Goal: Task Accomplishment & Management: Use online tool/utility

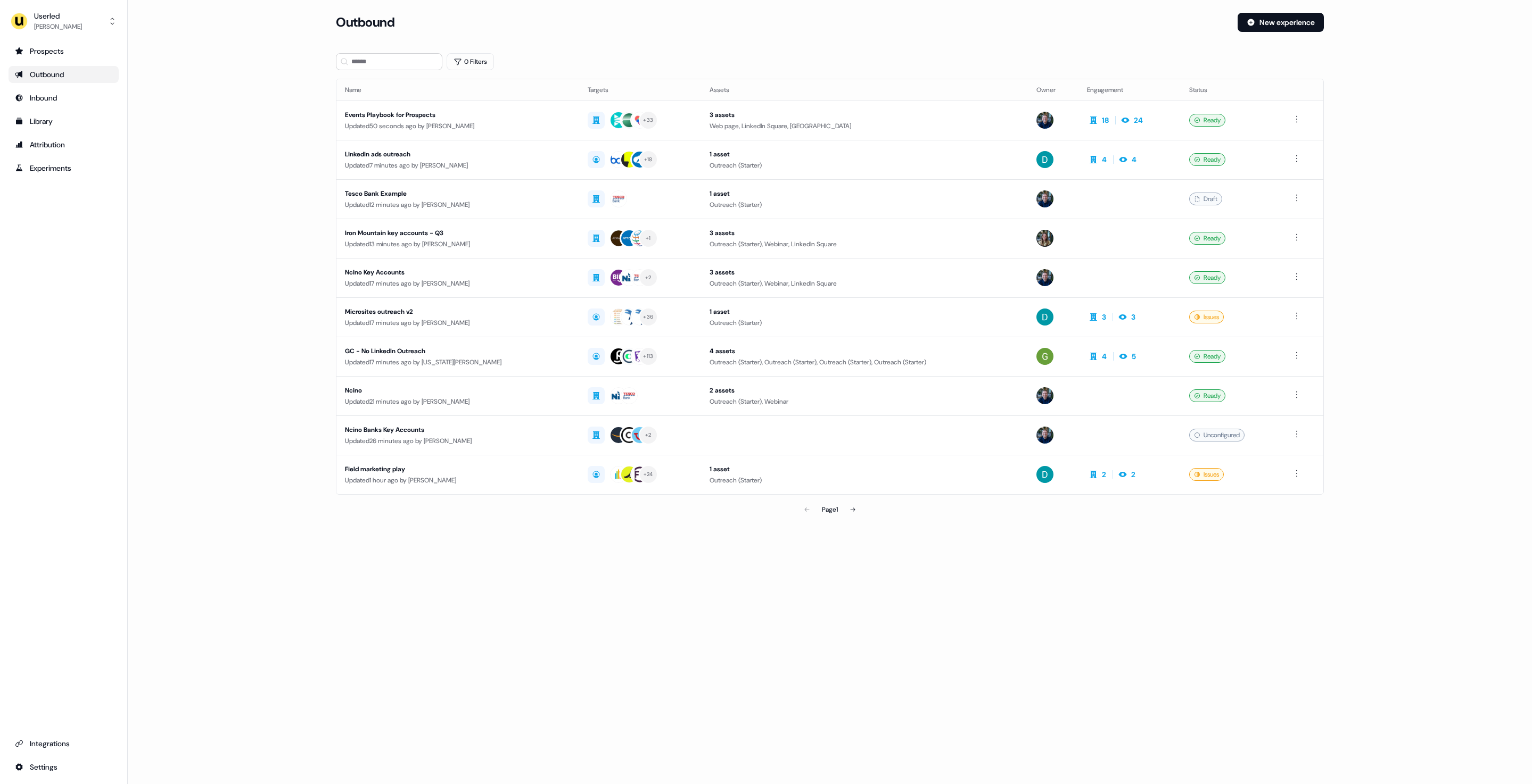
click at [1283, 33] on div "Outbound New experience" at bounding box center [829, 29] width 988 height 32
click at [1279, 28] on button "New experience" at bounding box center [1280, 22] width 86 height 19
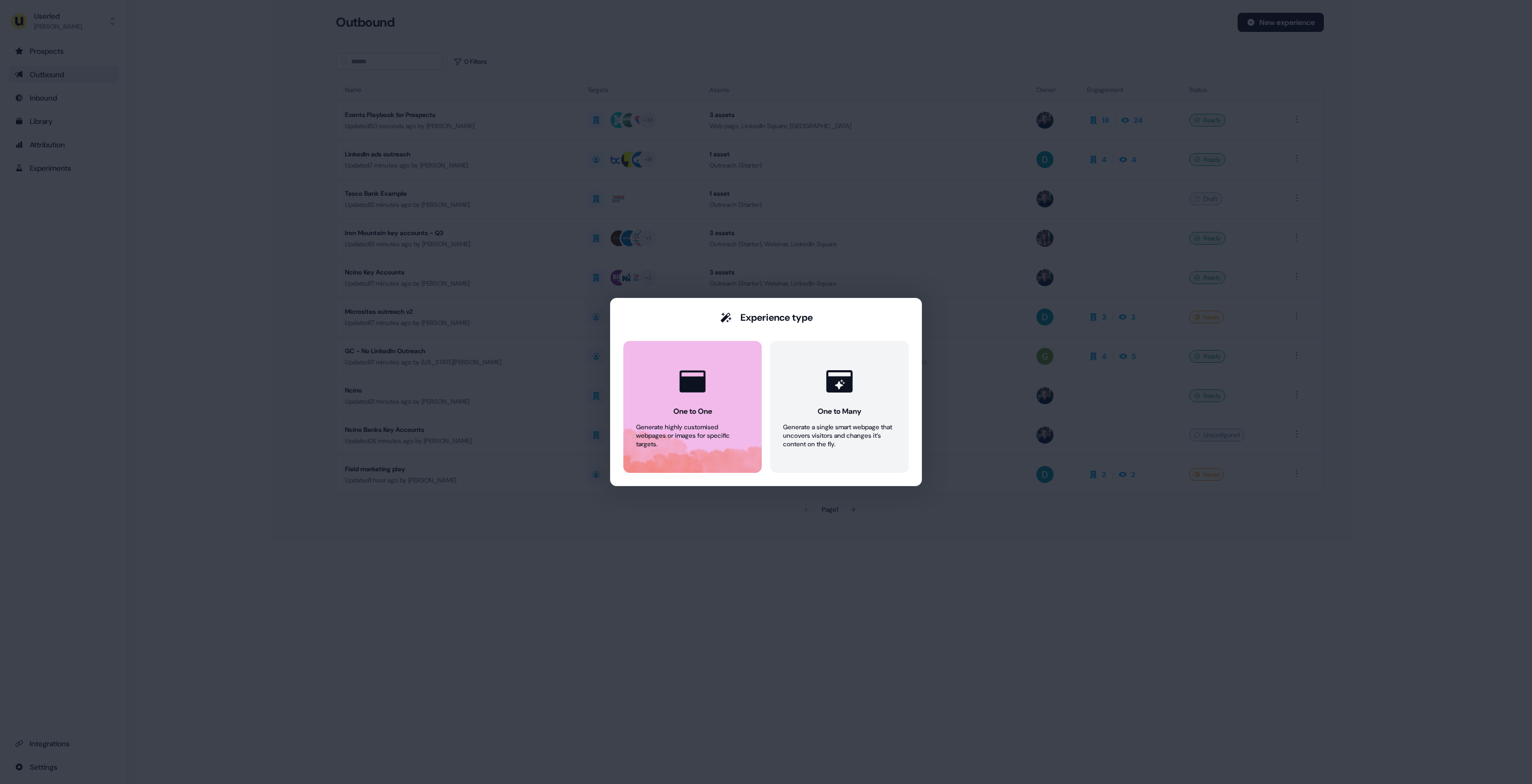
click at [699, 402] on button "One to One Generate highly customised webpages or images for specific targets." at bounding box center [692, 407] width 138 height 132
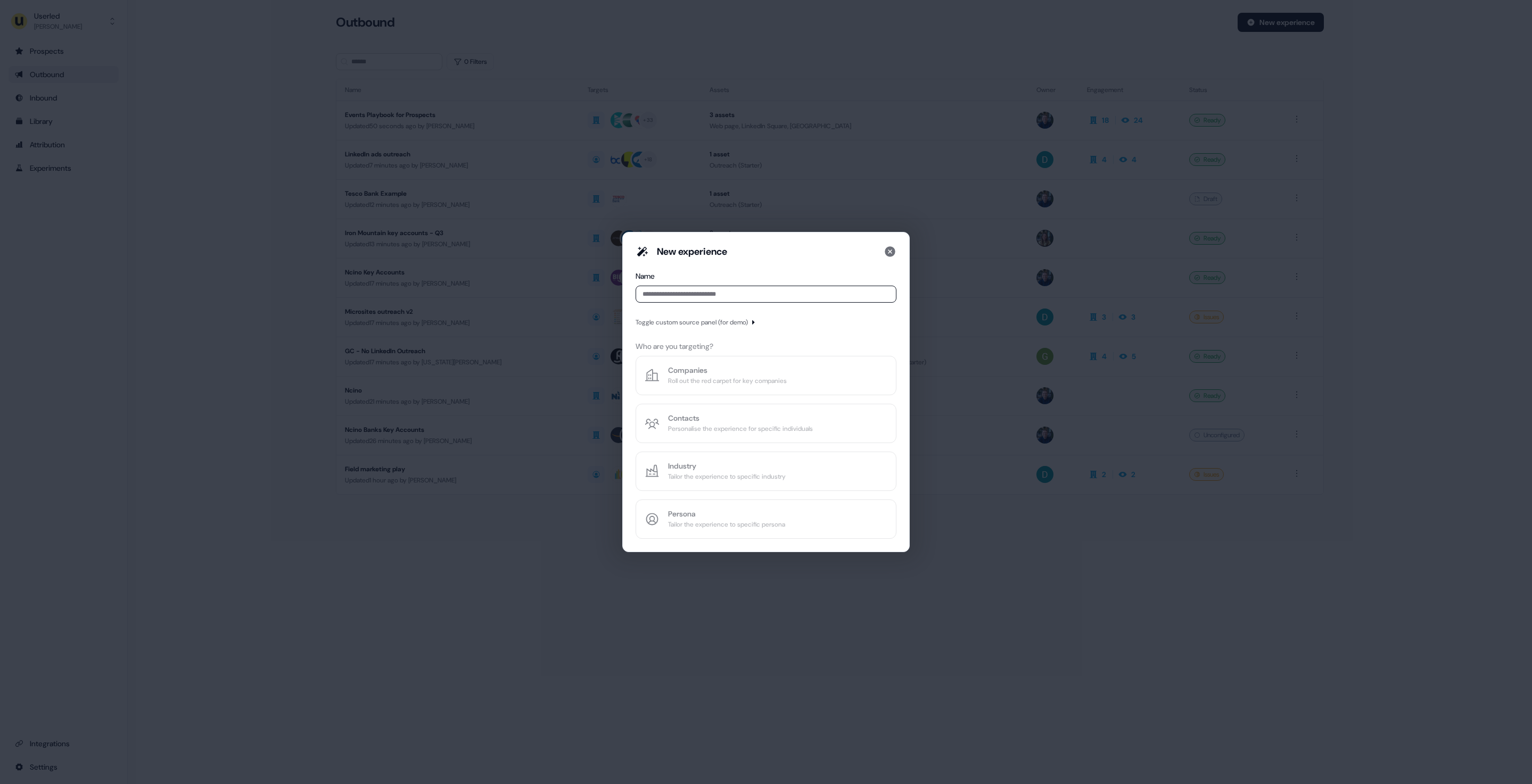
click at [737, 296] on input at bounding box center [766, 293] width 261 height 17
type input "***"
click at [731, 307] on div "New experience Name *** Toggle custom source panel (for demo) Who are you targe…" at bounding box center [766, 392] width 261 height 293
click at [725, 377] on div "Roll out the red carpet for key companies" at bounding box center [728, 380] width 119 height 11
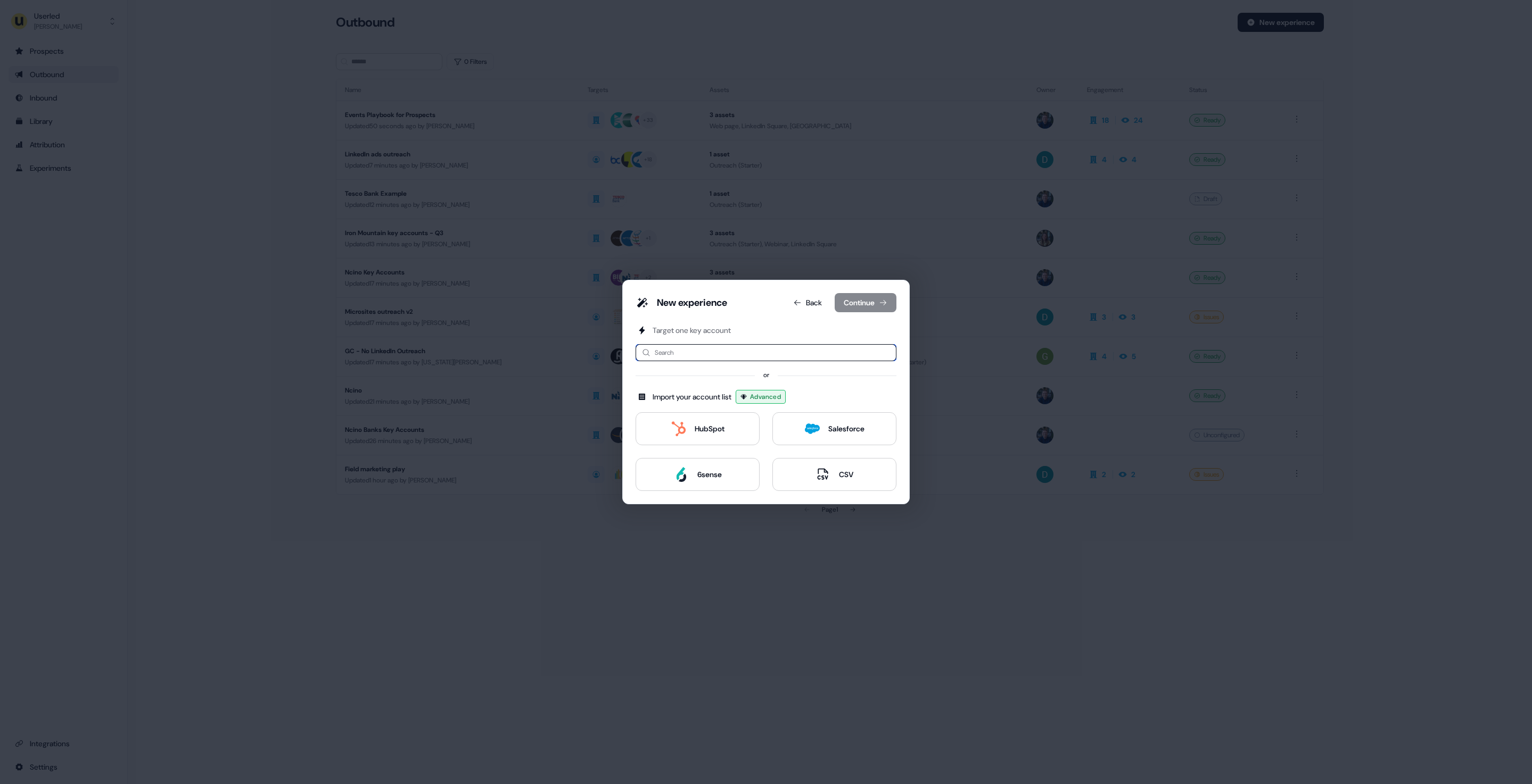
click at [718, 358] on input at bounding box center [766, 352] width 261 height 17
type input "***"
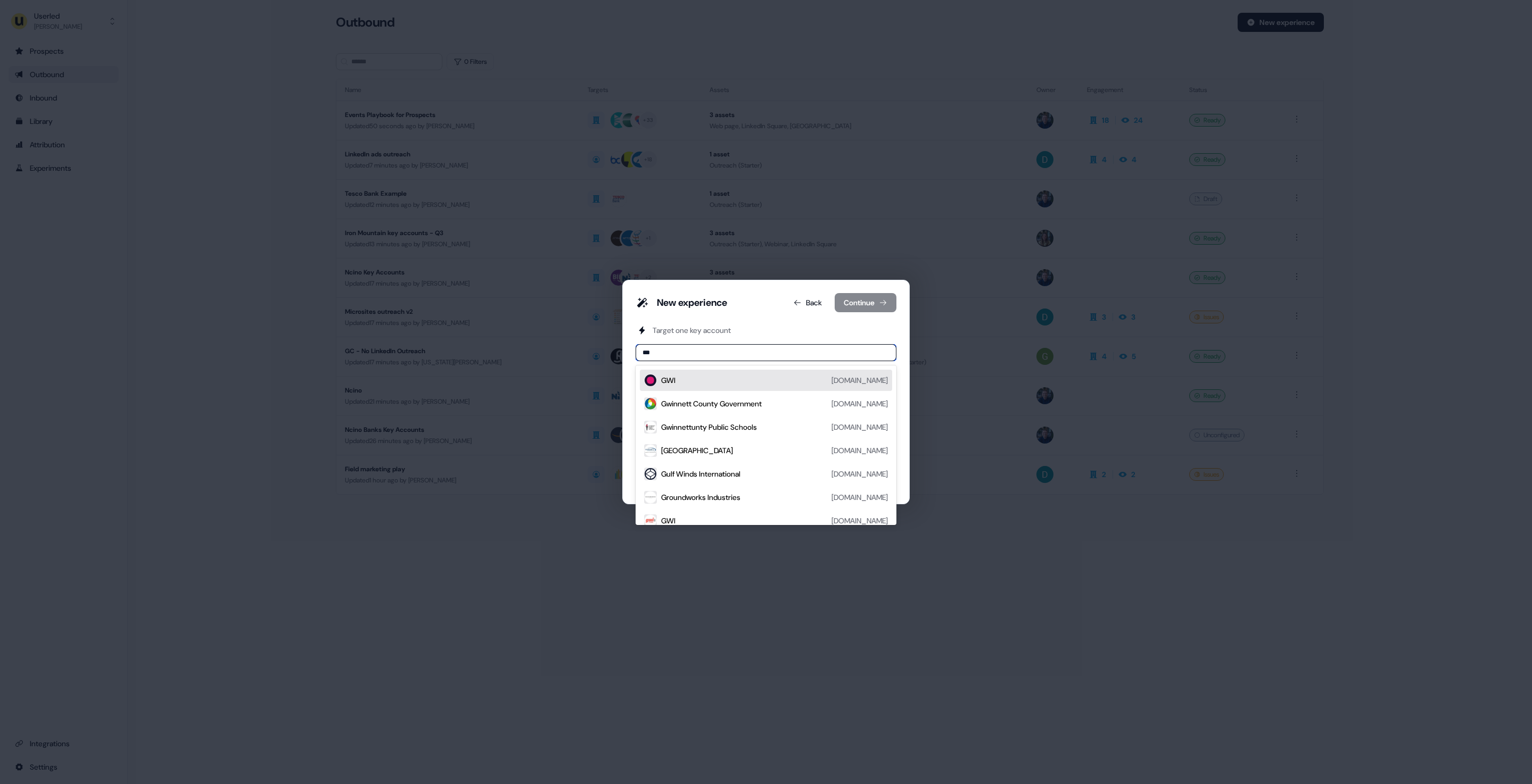
click at [715, 382] on div "GWI [DOMAIN_NAME]" at bounding box center [774, 380] width 227 height 13
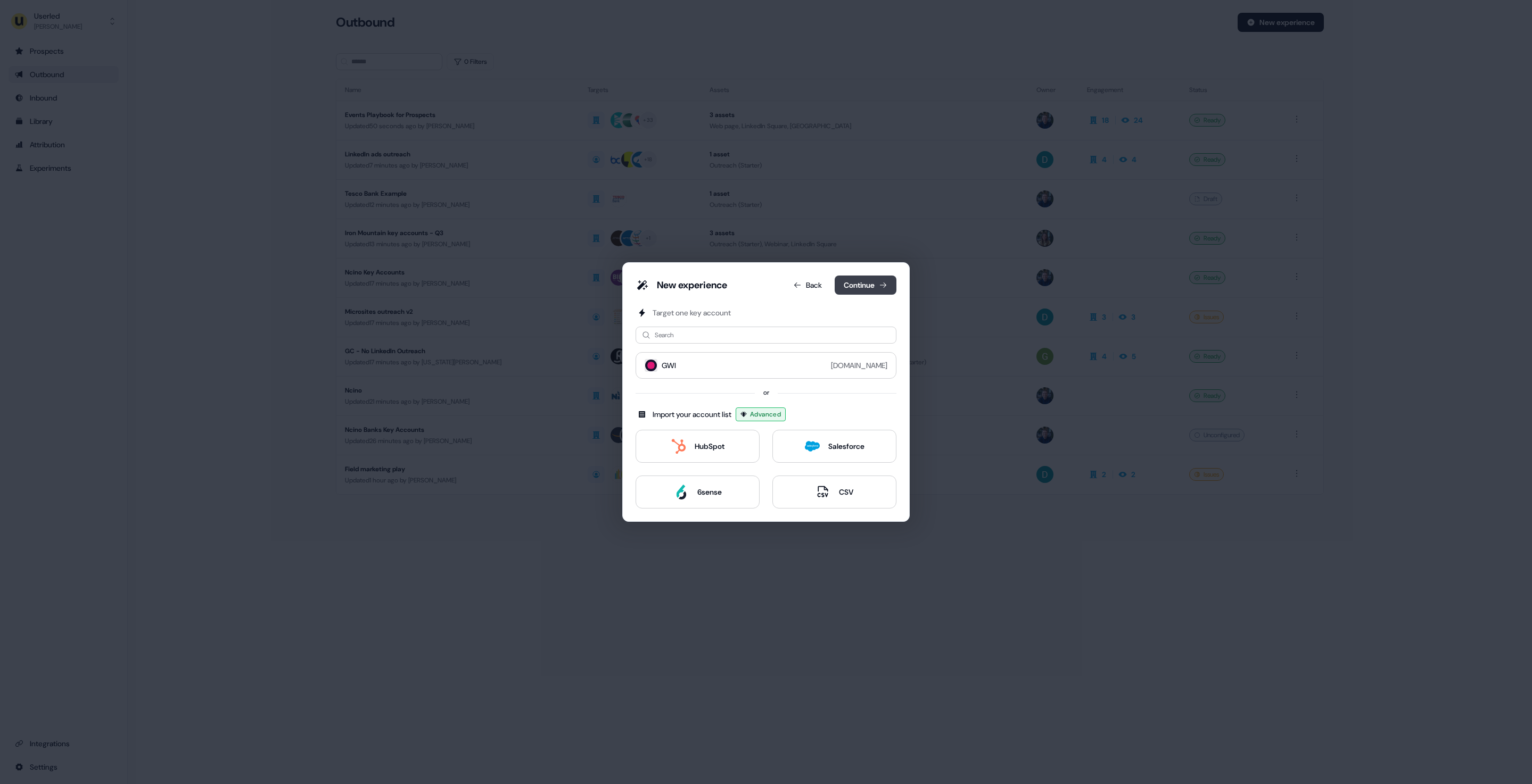
click at [877, 278] on button "Continue" at bounding box center [865, 285] width 62 height 19
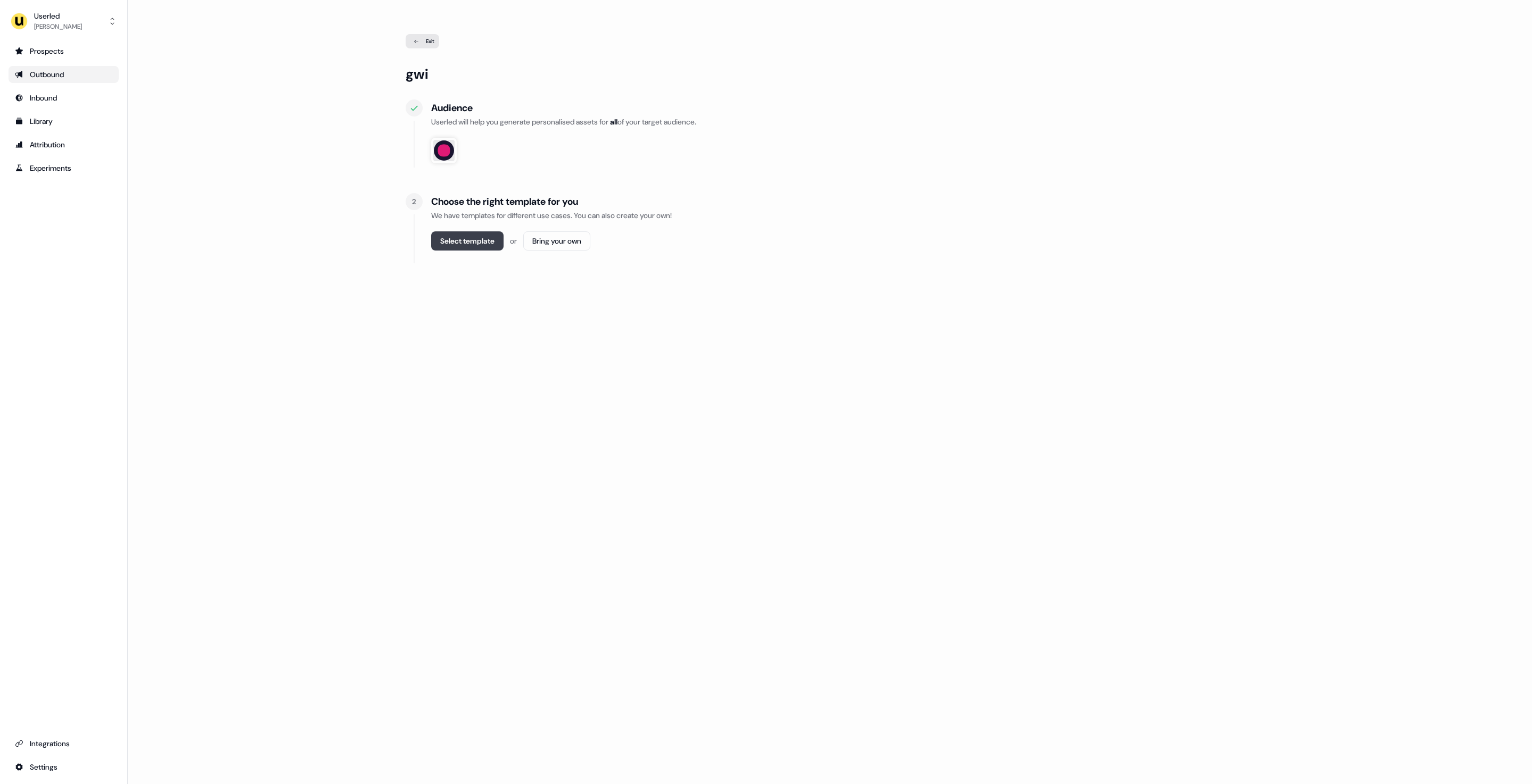
click at [474, 241] on button "Select template" at bounding box center [467, 241] width 72 height 19
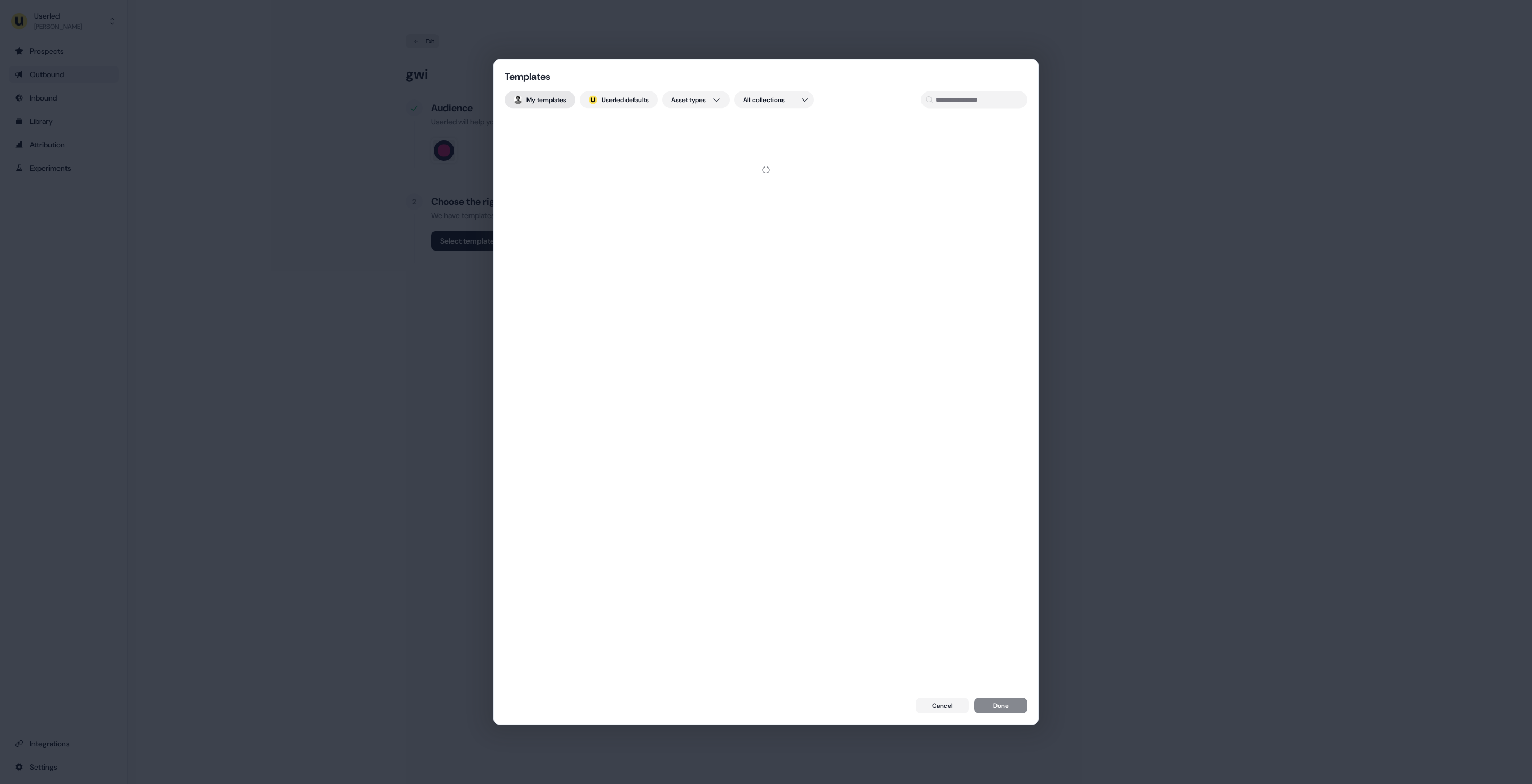
click at [550, 103] on button "My templates" at bounding box center [540, 99] width 71 height 17
click at [646, 101] on button "; Userled defaults" at bounding box center [619, 99] width 78 height 17
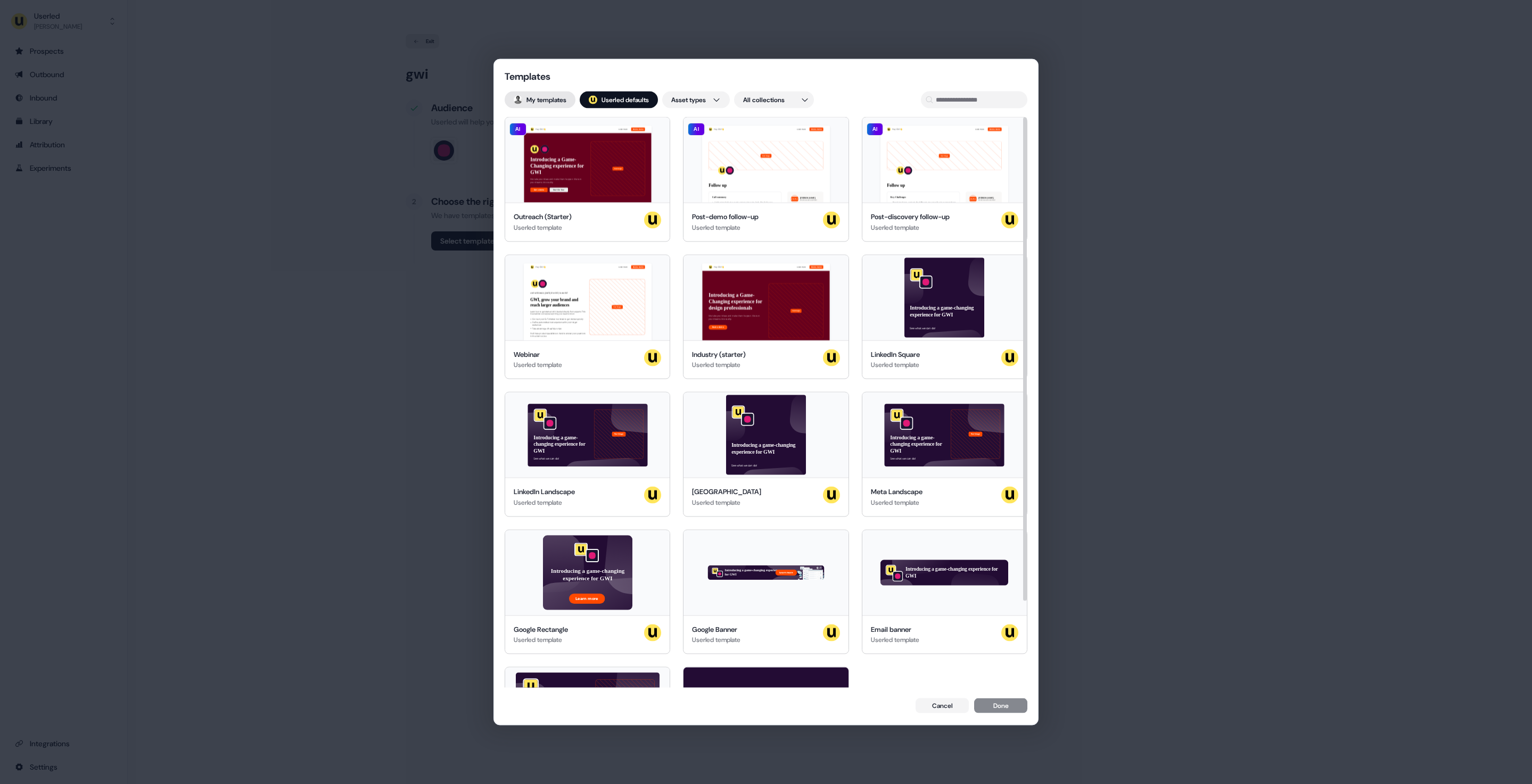
click at [559, 103] on button "My templates" at bounding box center [540, 99] width 71 height 17
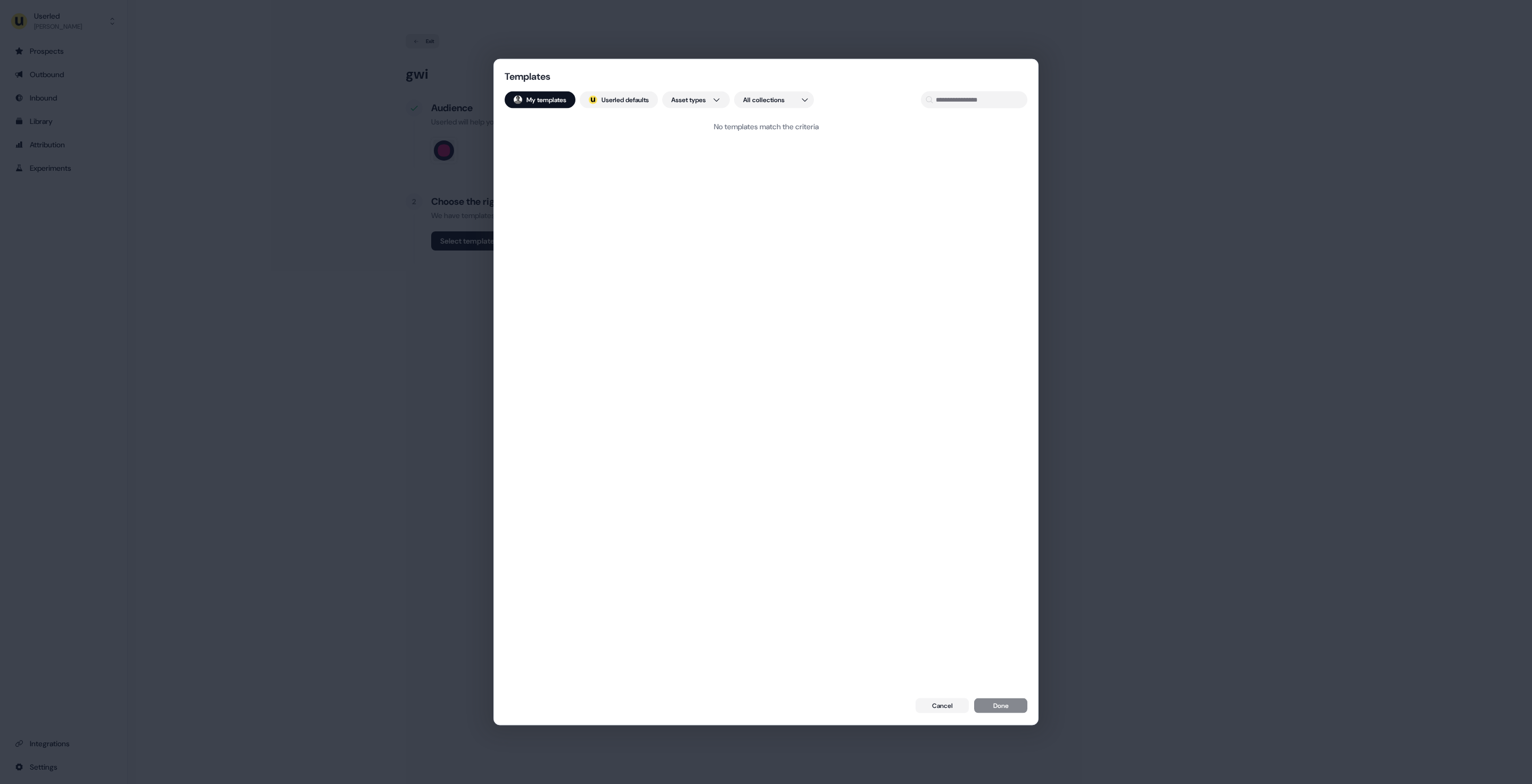
drag, startPoint x: 536, startPoint y: 133, endPoint x: 702, endPoint y: 408, distance: 321.2
click at [704, 412] on div "No templates match the criteria" at bounding box center [765, 403] width 523 height 571
click at [230, 467] on div "Templates My templates ; Userled defaults Asset types All collections No templa…" at bounding box center [766, 392] width 1532 height 784
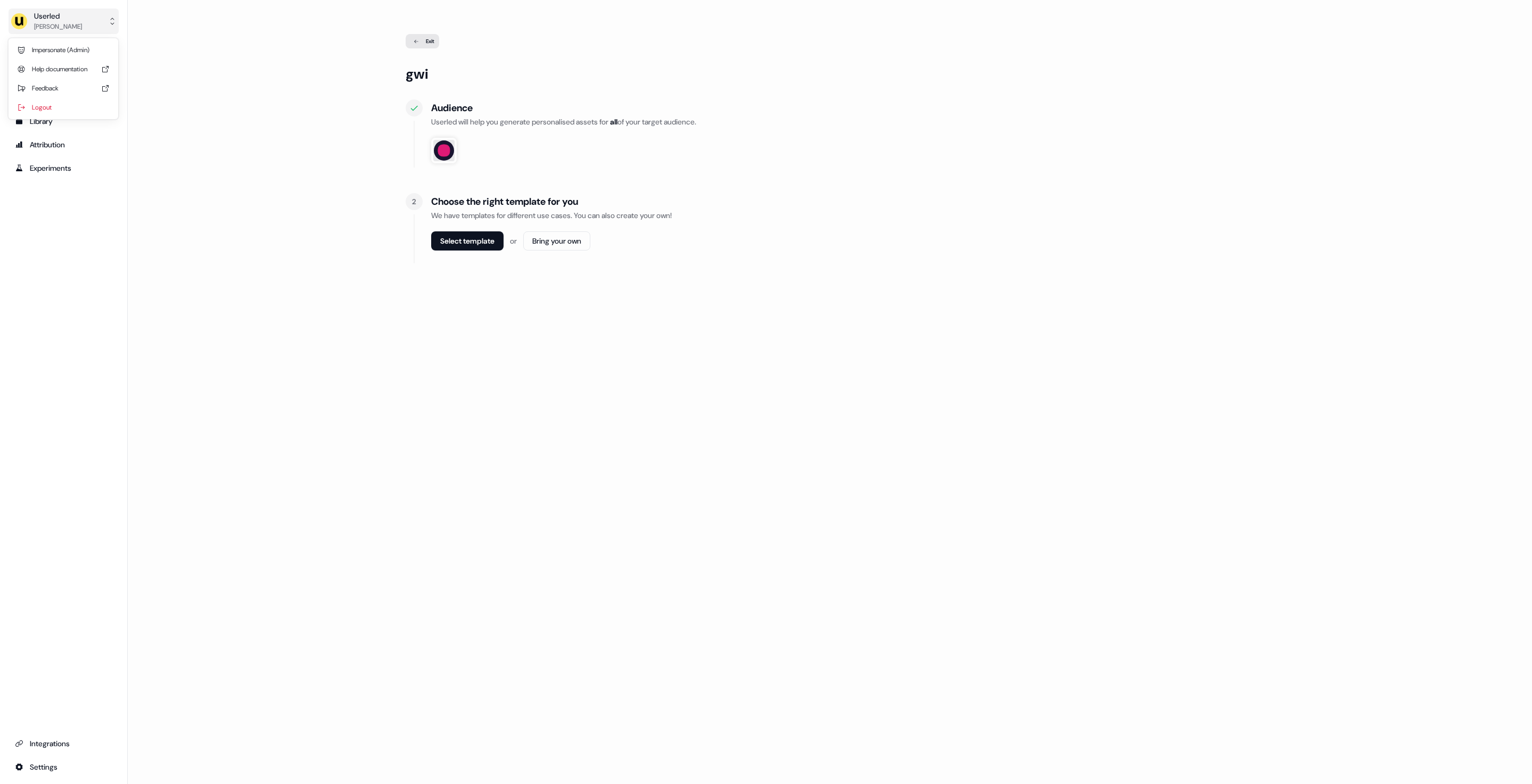
click at [59, 18] on div "Userled" at bounding box center [58, 16] width 48 height 11
click at [72, 51] on div "Impersonate (Admin)" at bounding box center [64, 50] width 101 height 19
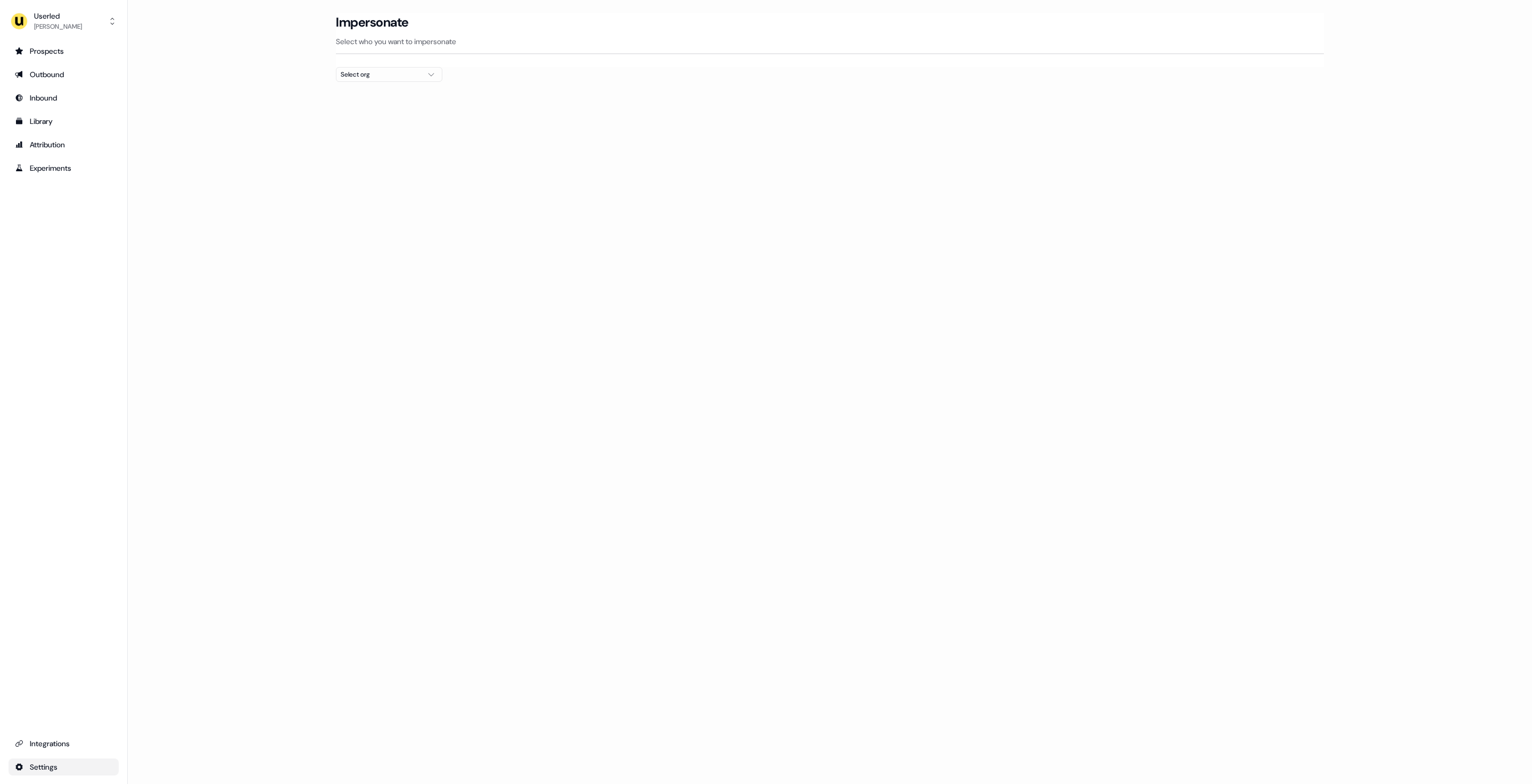
click at [55, 770] on html "For the best experience switch devices to a bigger screen. Go to [DOMAIN_NAME] …" at bounding box center [766, 392] width 1532 height 784
click at [141, 732] on div "Team" at bounding box center [167, 730] width 85 height 17
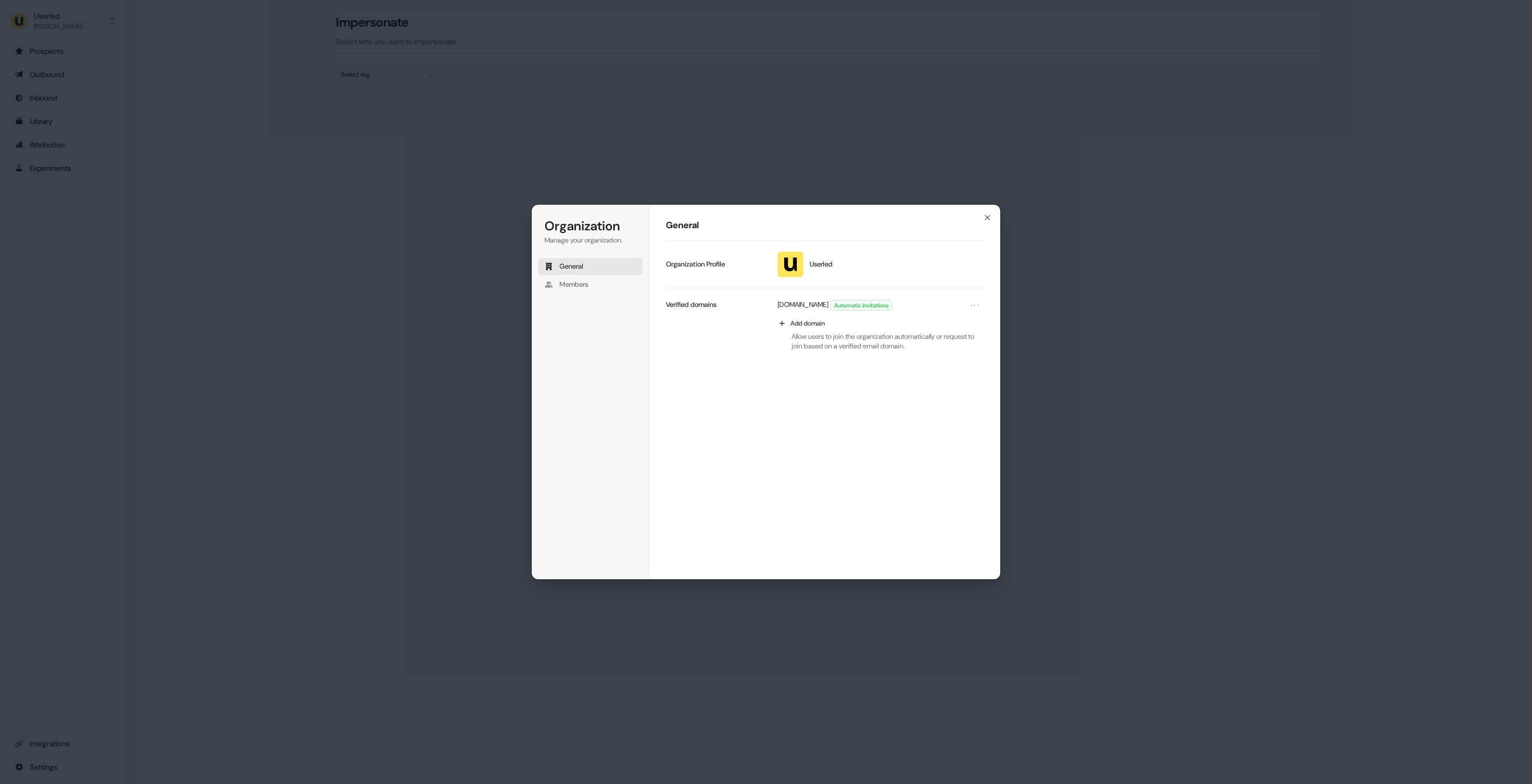
click at [512, 454] on div "Organization Manage your organization. General Members Organization General Use…" at bounding box center [766, 392] width 1532 height 784
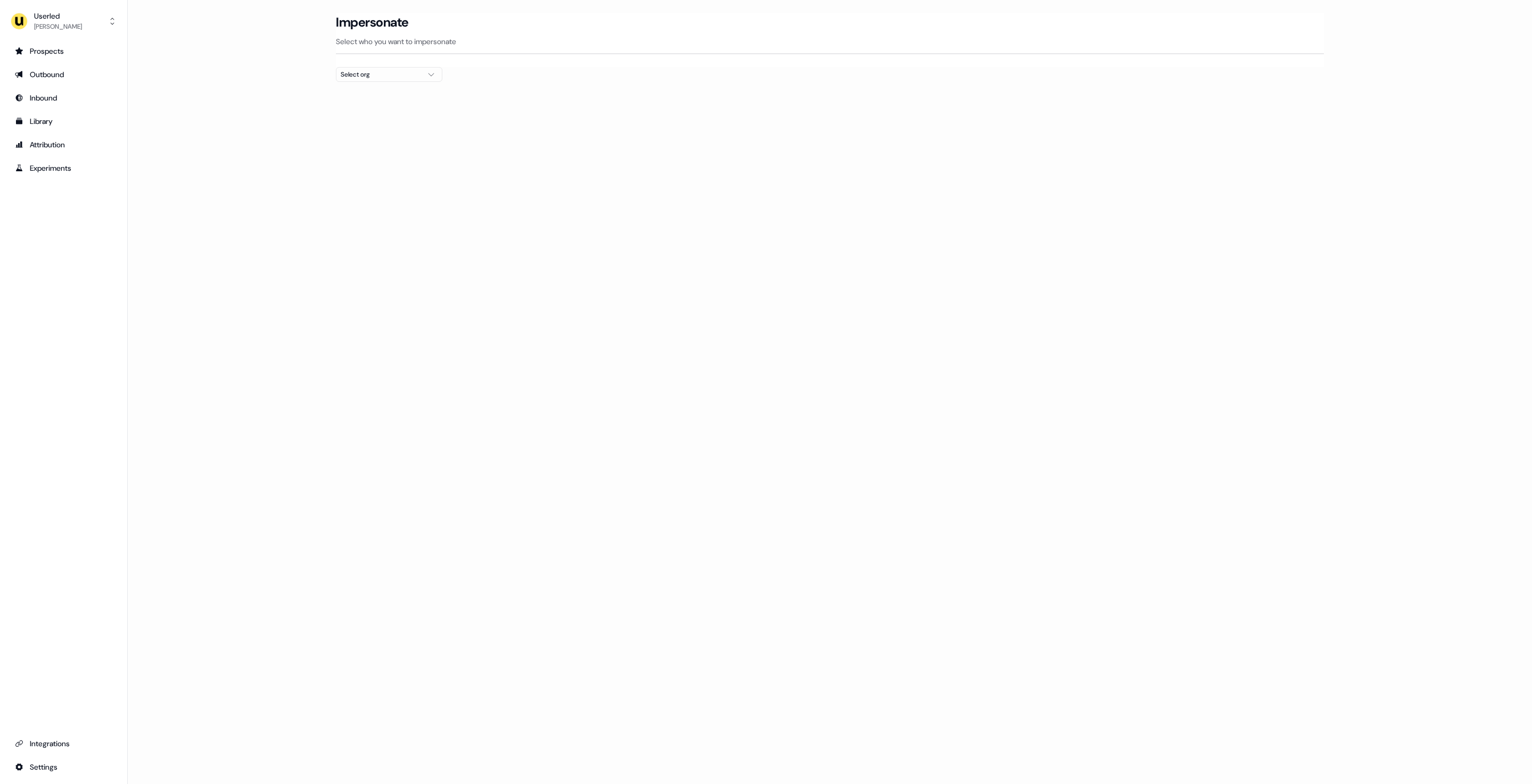
click at [48, 110] on ul "Prospects Outbound Inbound Library Attribution Experiments" at bounding box center [64, 109] width 110 height 134
click at [48, 115] on link "Library" at bounding box center [64, 121] width 110 height 17
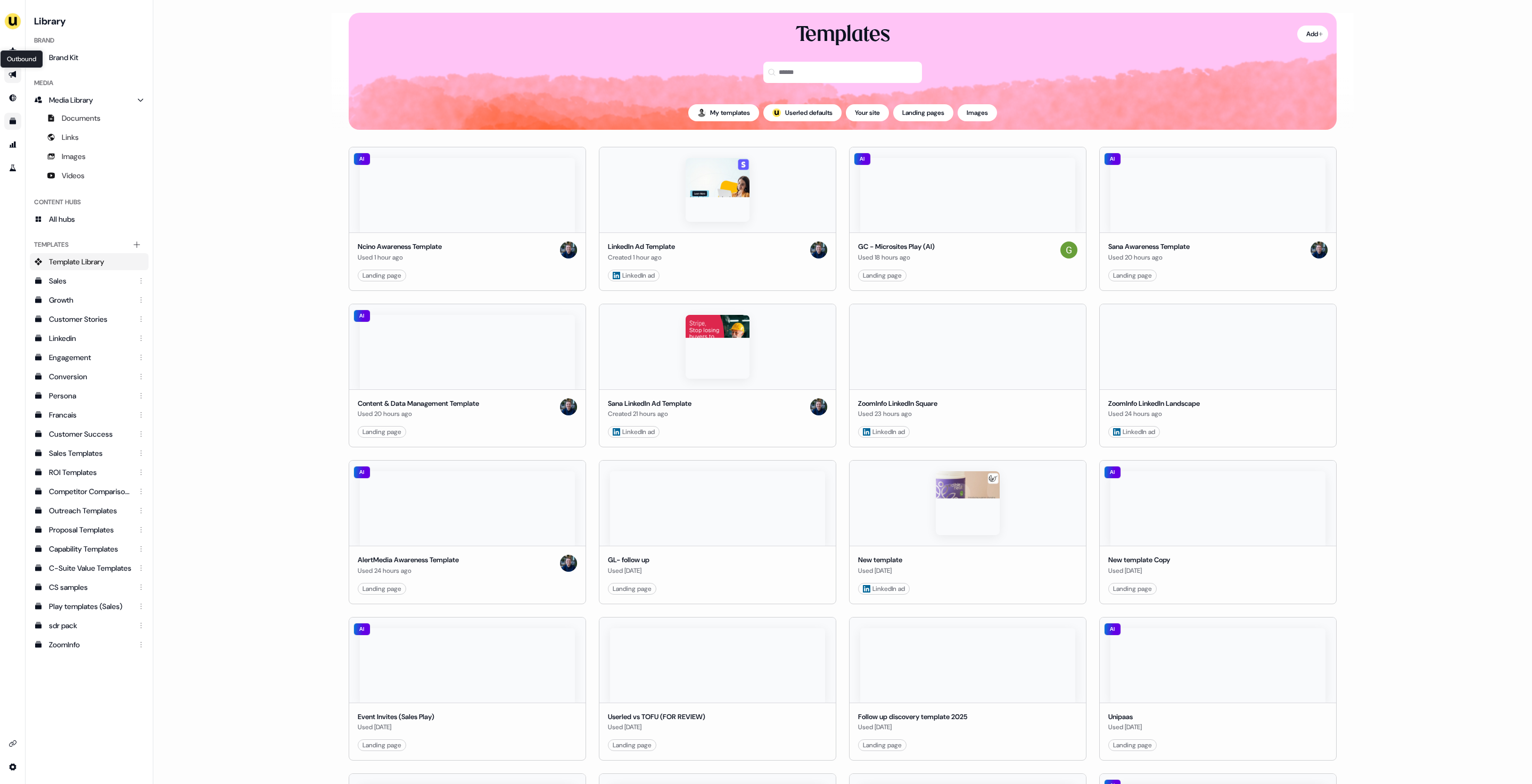
click at [10, 74] on icon "Go to outbound experience" at bounding box center [13, 75] width 9 height 9
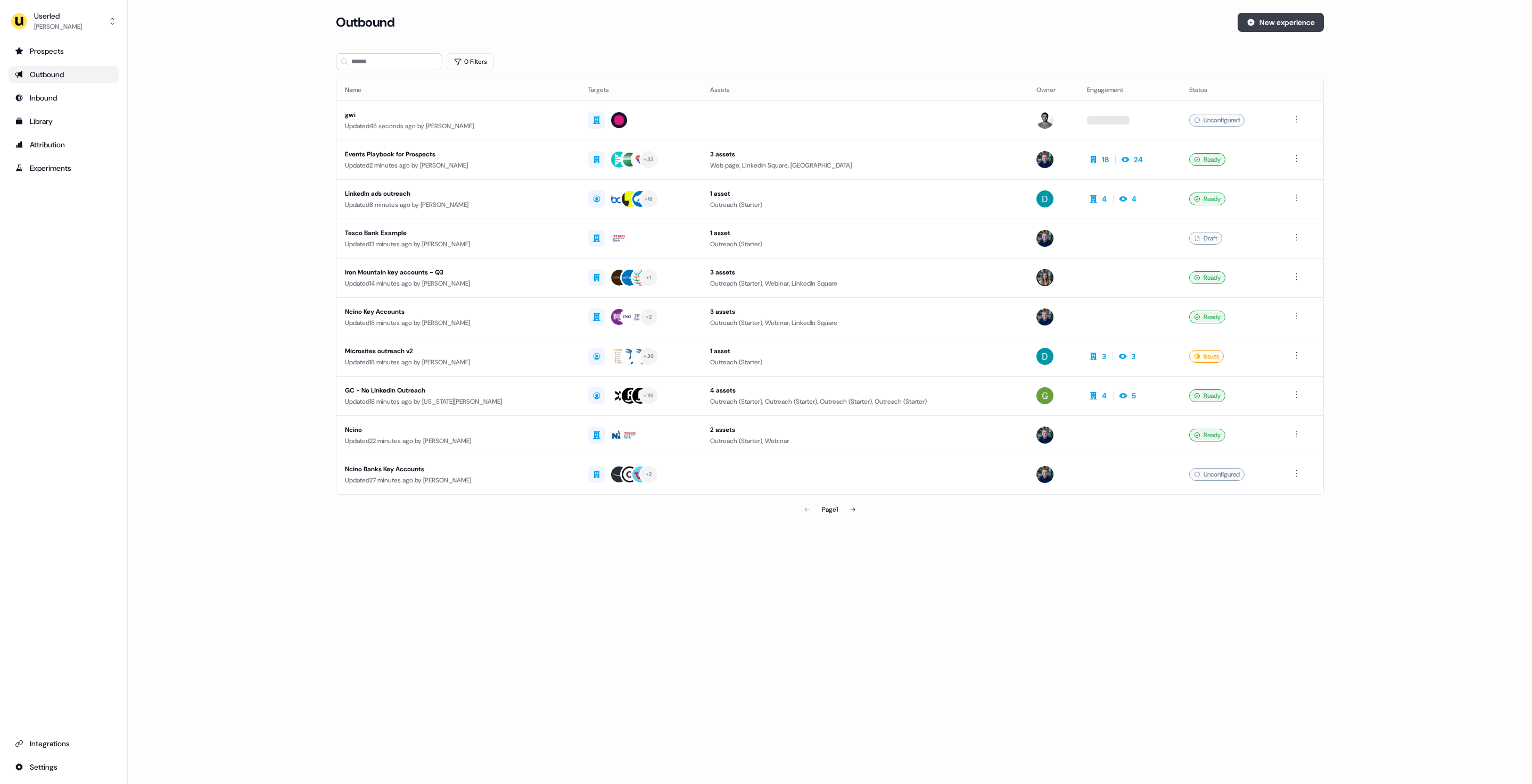
click at [1260, 22] on button "New experience" at bounding box center [1280, 22] width 86 height 19
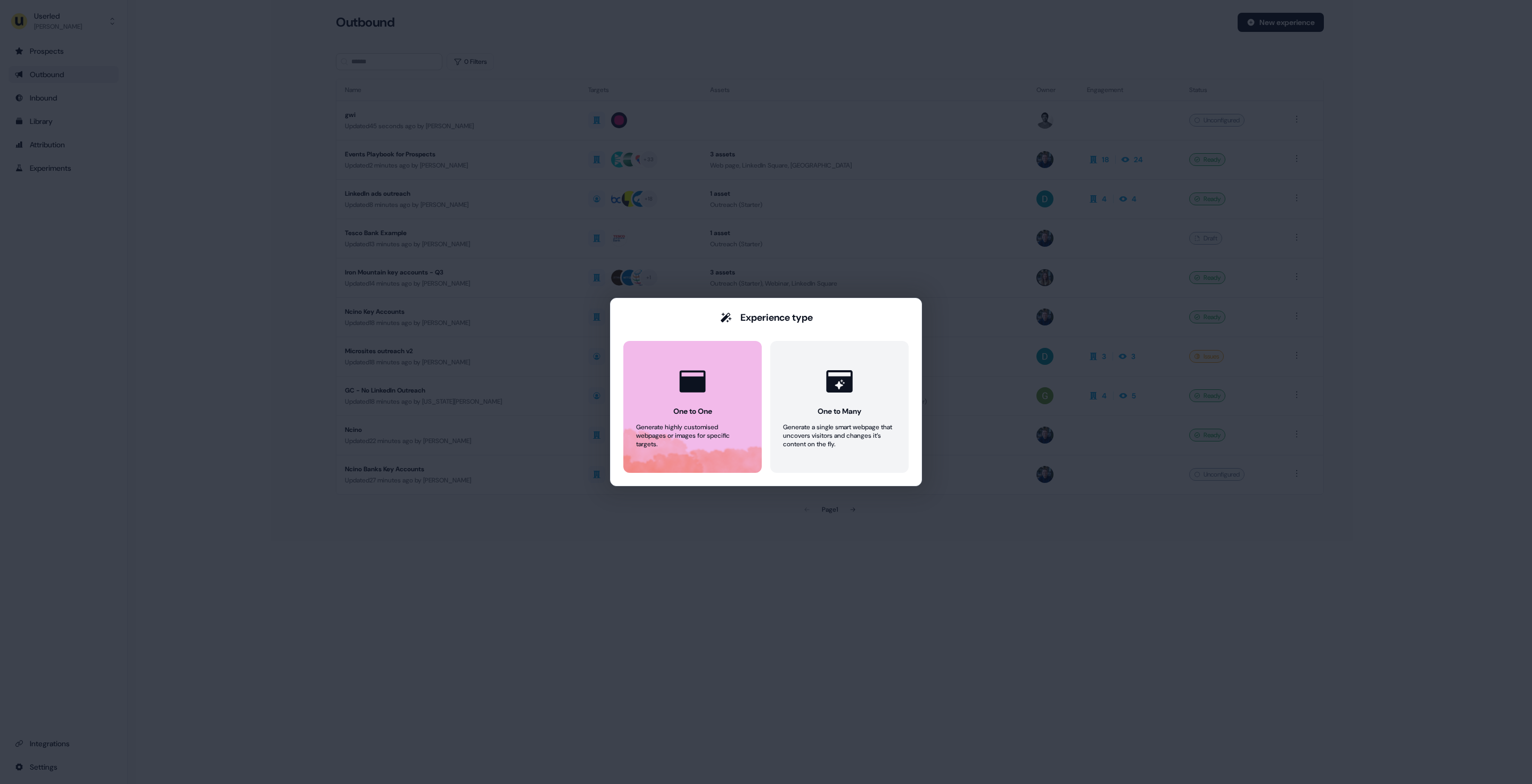
click at [658, 431] on div "Generate highly customised webpages or images for specific targets." at bounding box center [693, 435] width 113 height 25
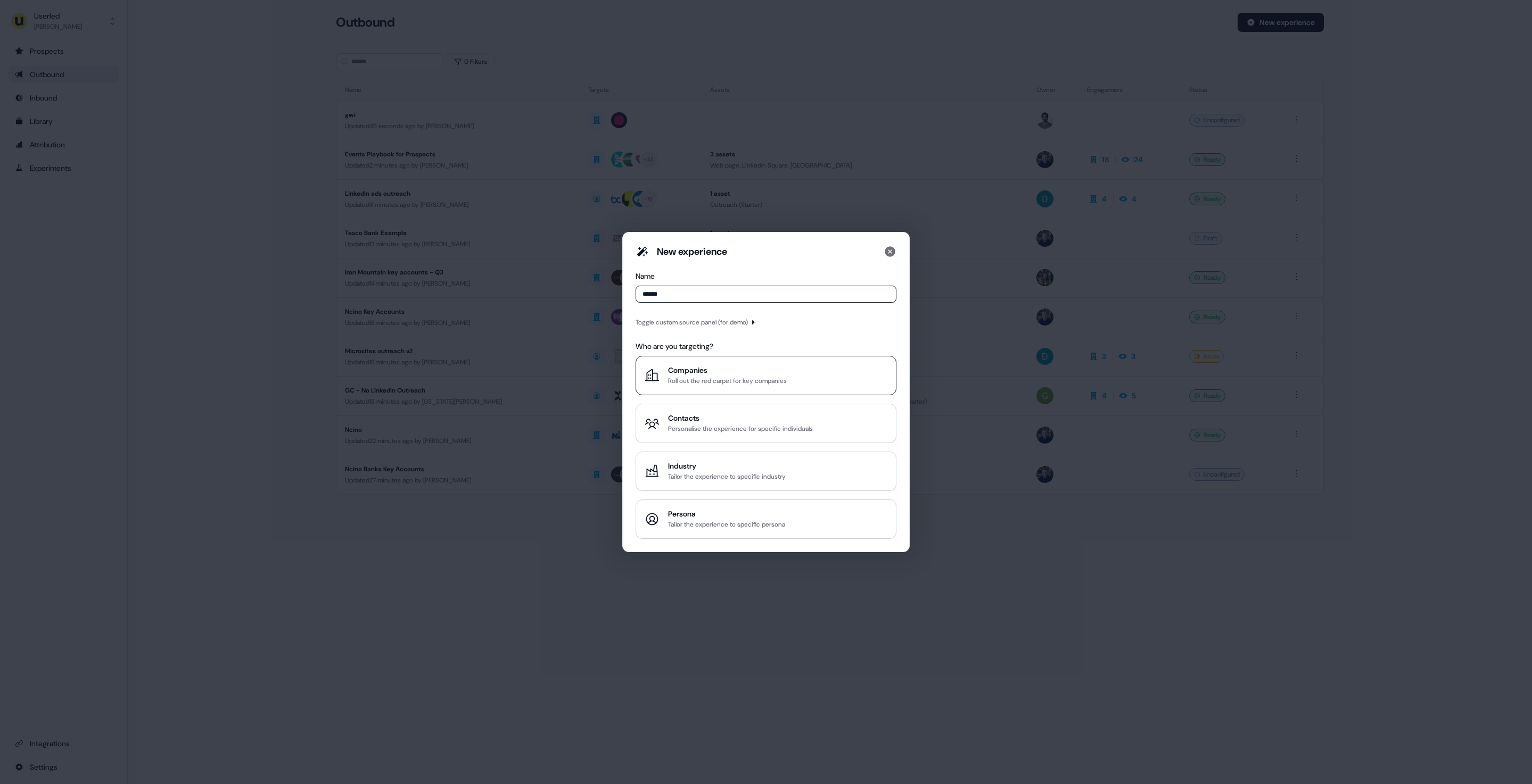
type input "******"
click at [714, 365] on div "Companies" at bounding box center [728, 370] width 119 height 11
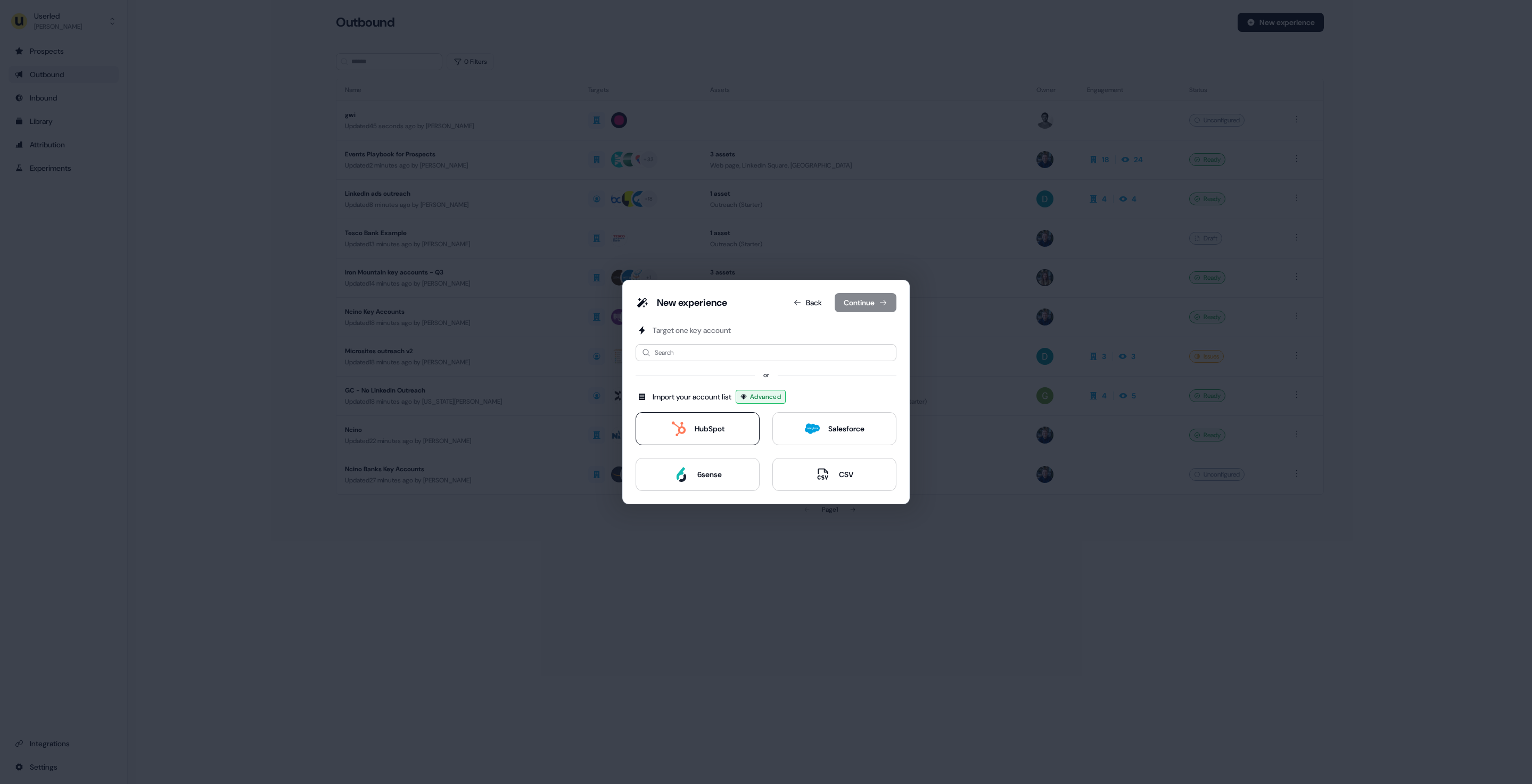
click at [720, 434] on div "HubSpot" at bounding box center [709, 429] width 30 height 11
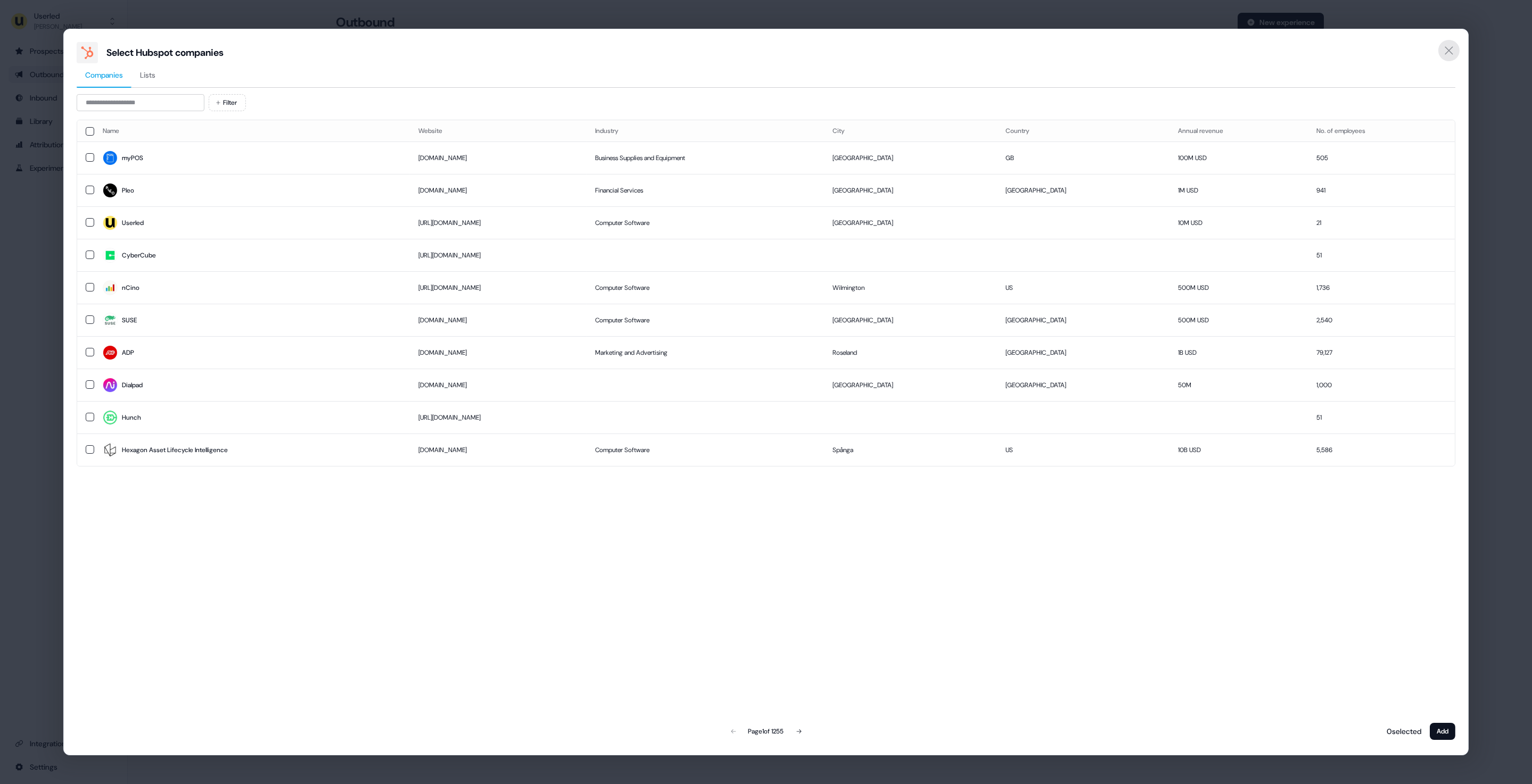
click at [1454, 46] on icon "Close" at bounding box center [1449, 51] width 13 height 13
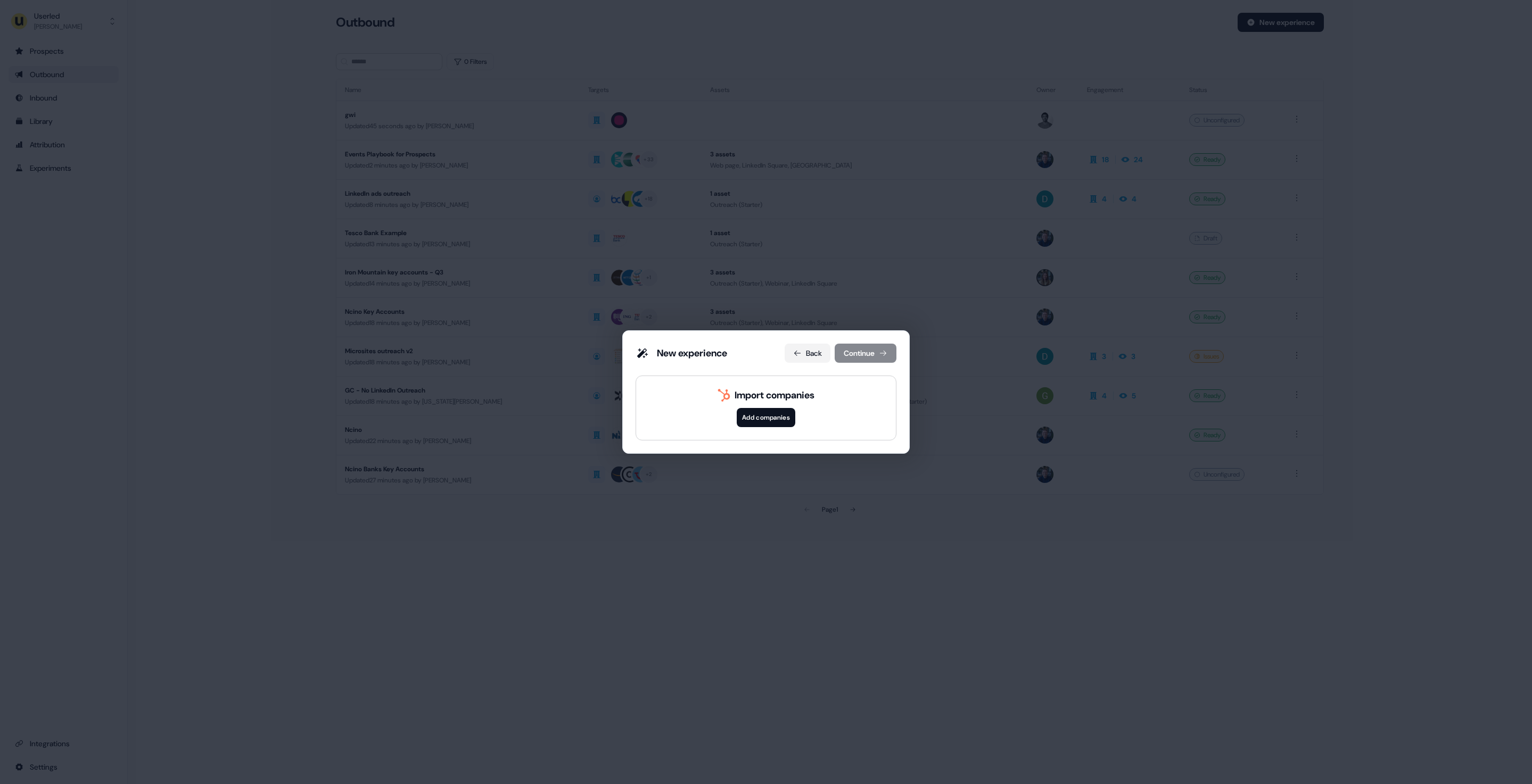
click at [800, 360] on button "Back" at bounding box center [807, 353] width 46 height 19
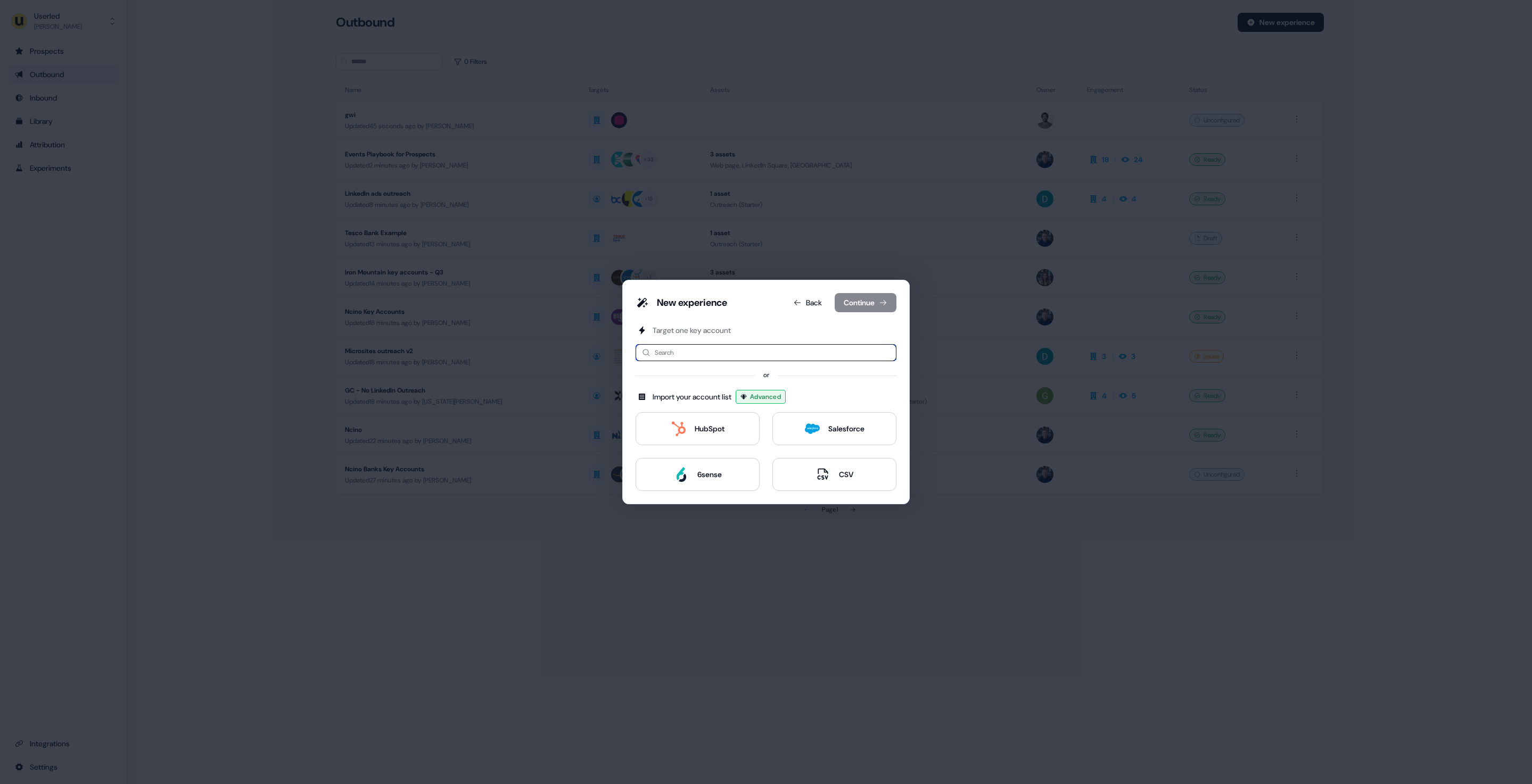
click at [723, 354] on input at bounding box center [766, 352] width 261 height 17
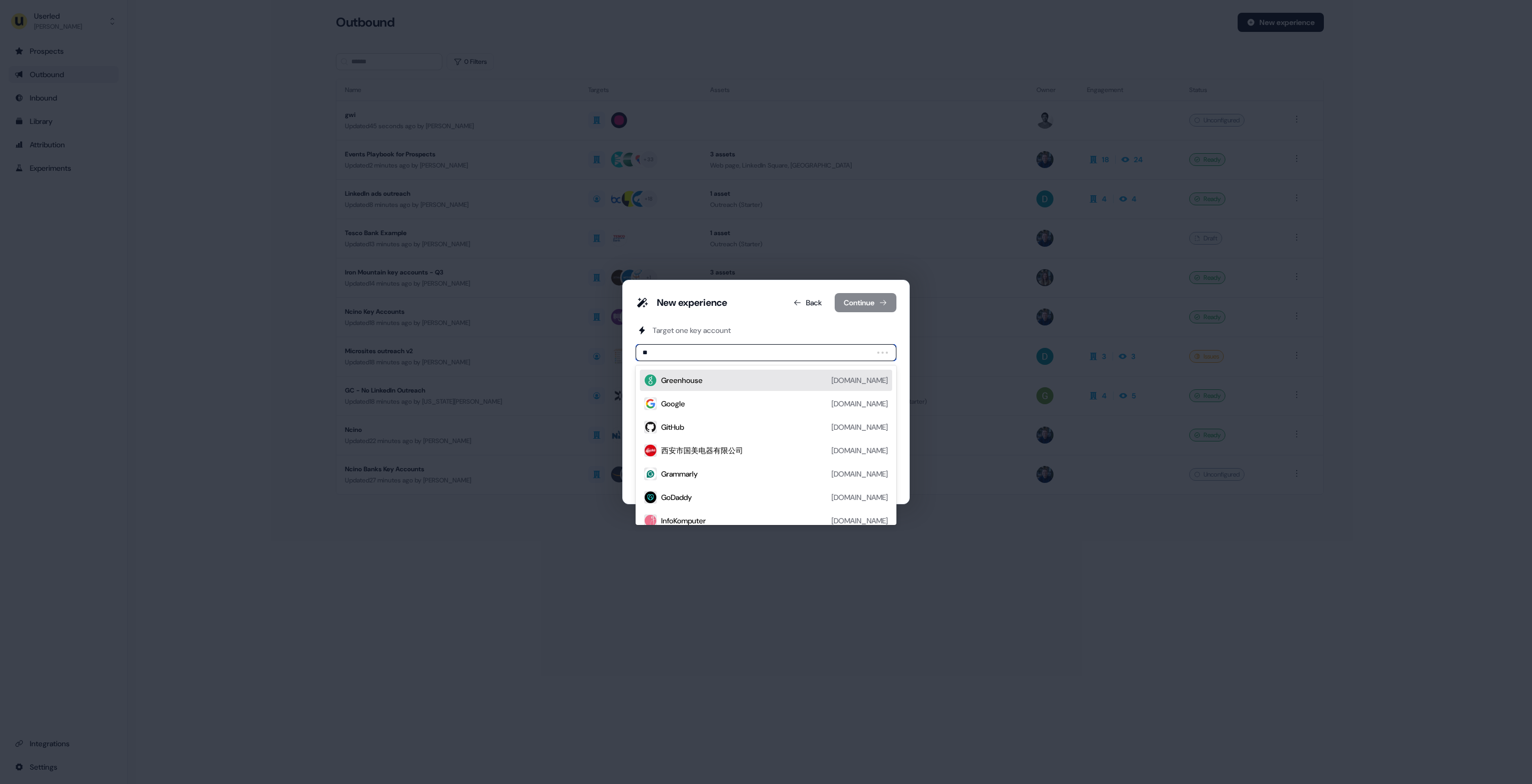
type input "***"
click at [690, 372] on div "GWI [DOMAIN_NAME]" at bounding box center [766, 380] width 252 height 21
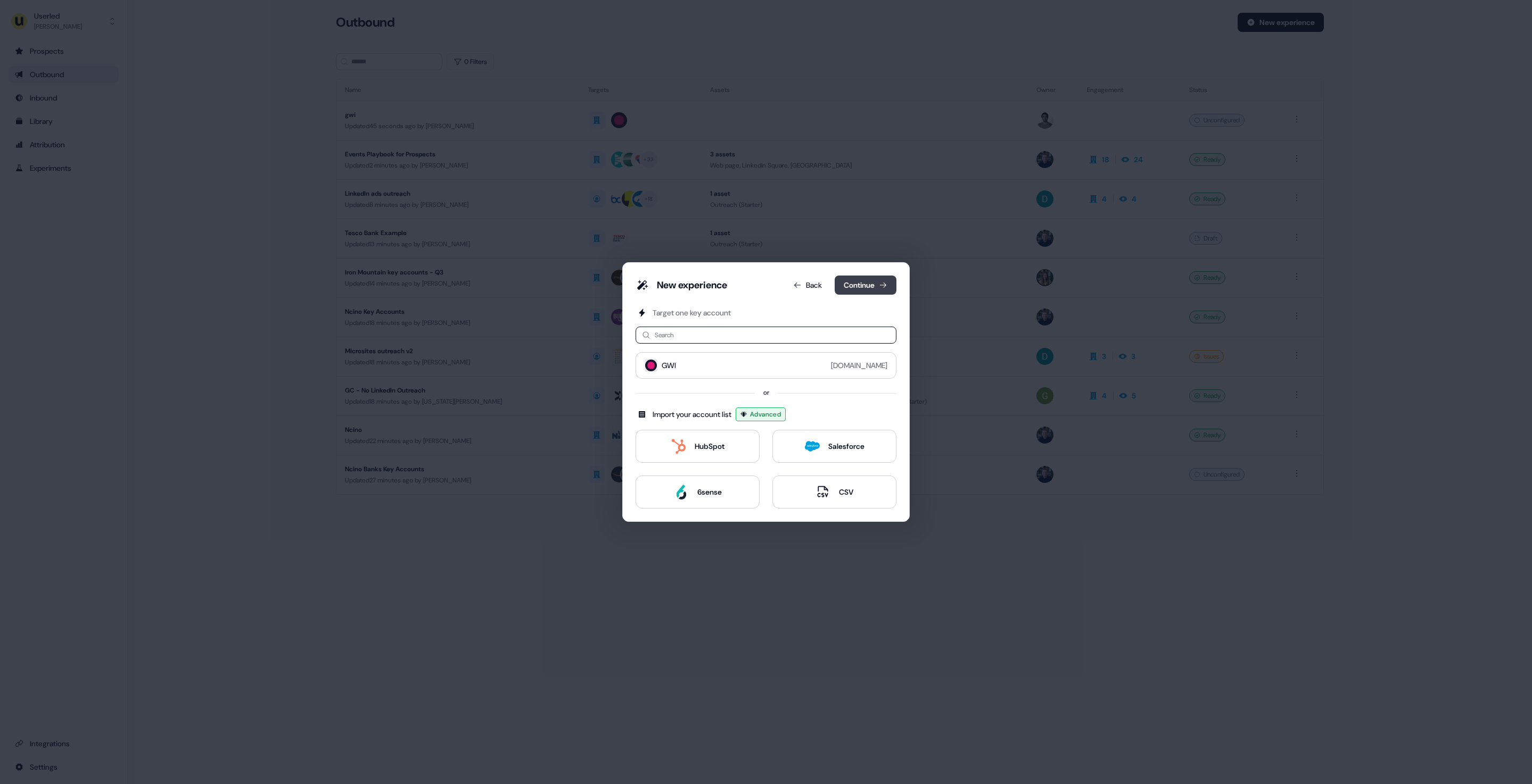
click at [838, 276] on button "Continue" at bounding box center [865, 285] width 62 height 19
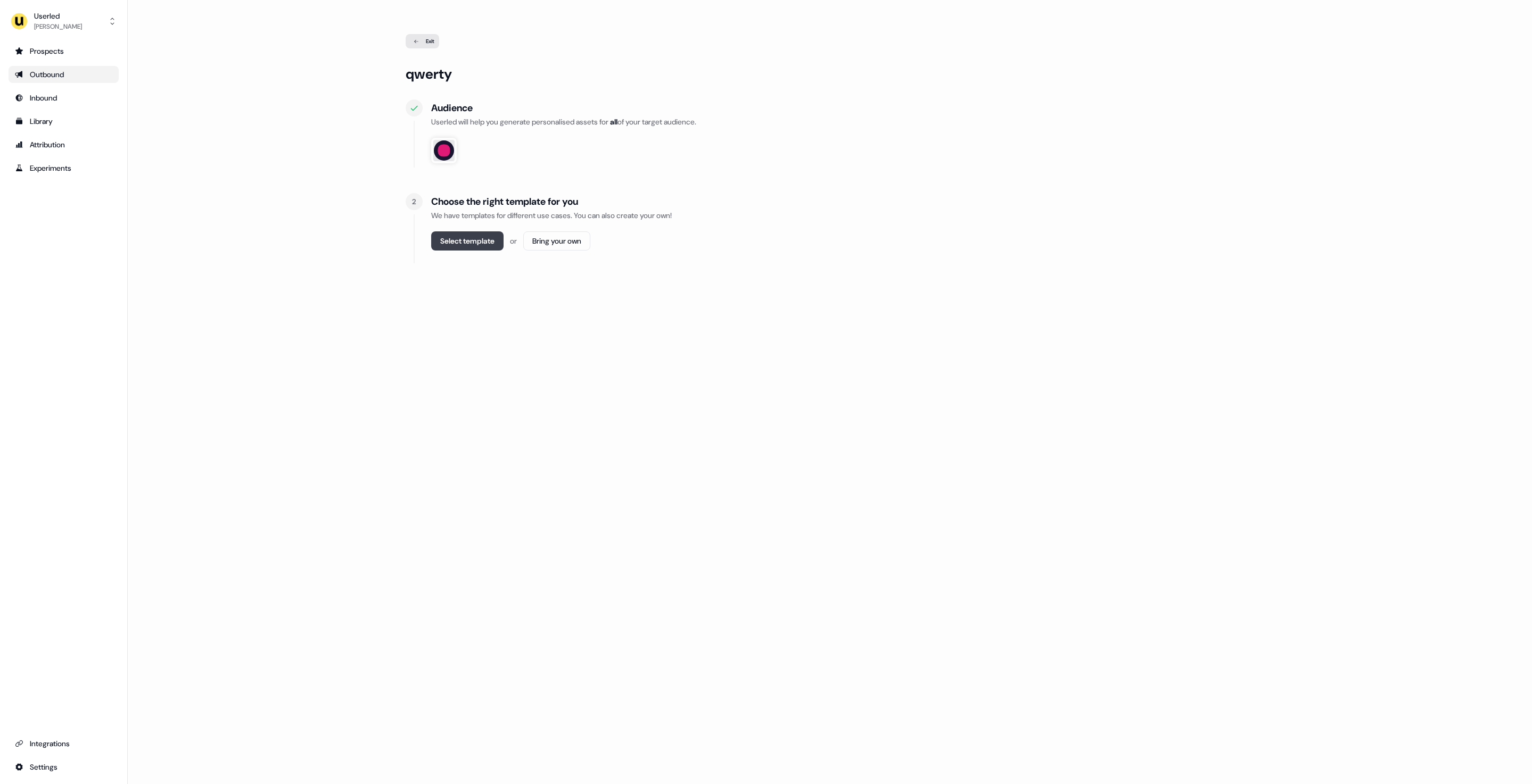
click at [486, 239] on button "Select template" at bounding box center [467, 241] width 72 height 19
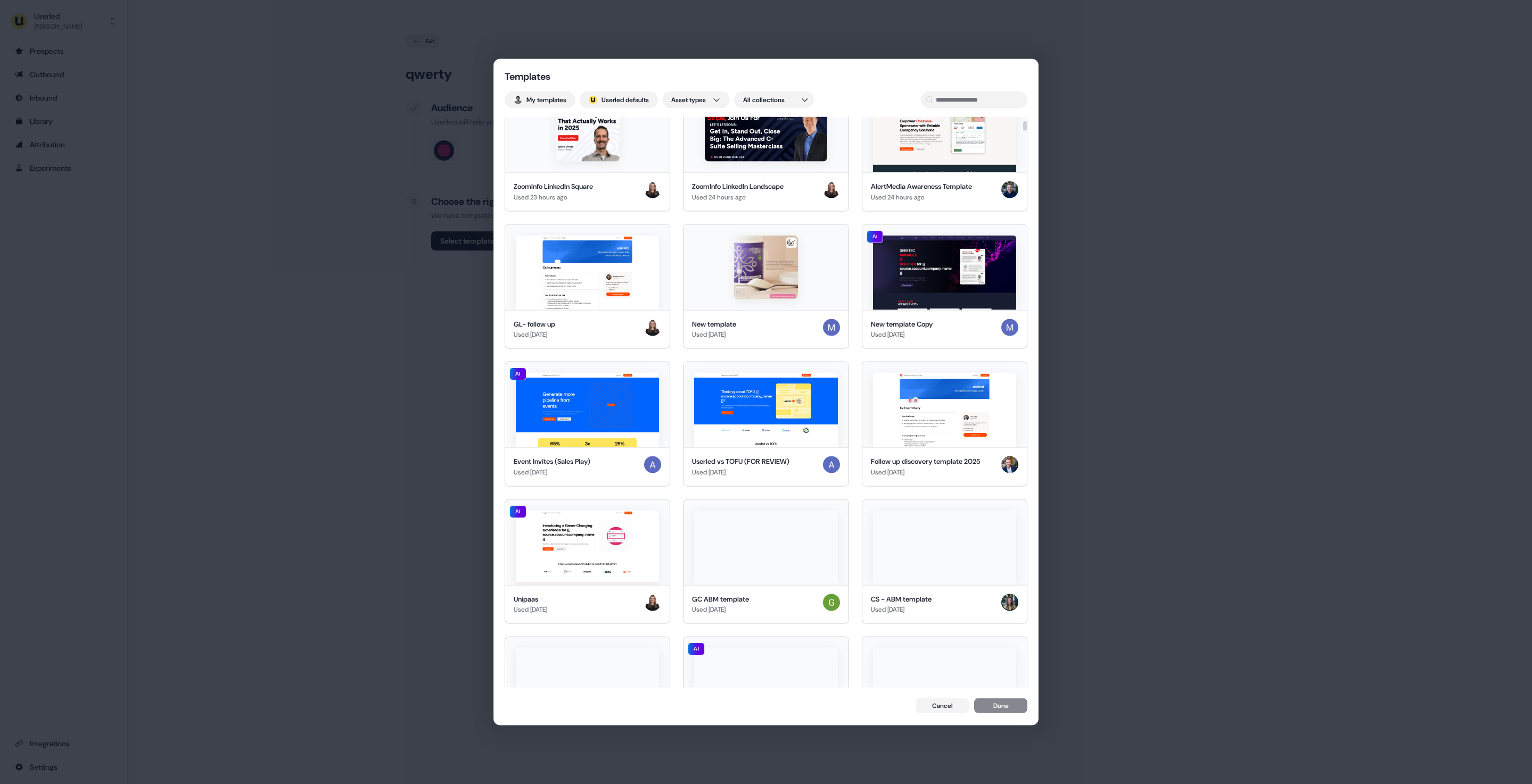
scroll to position [304, 0]
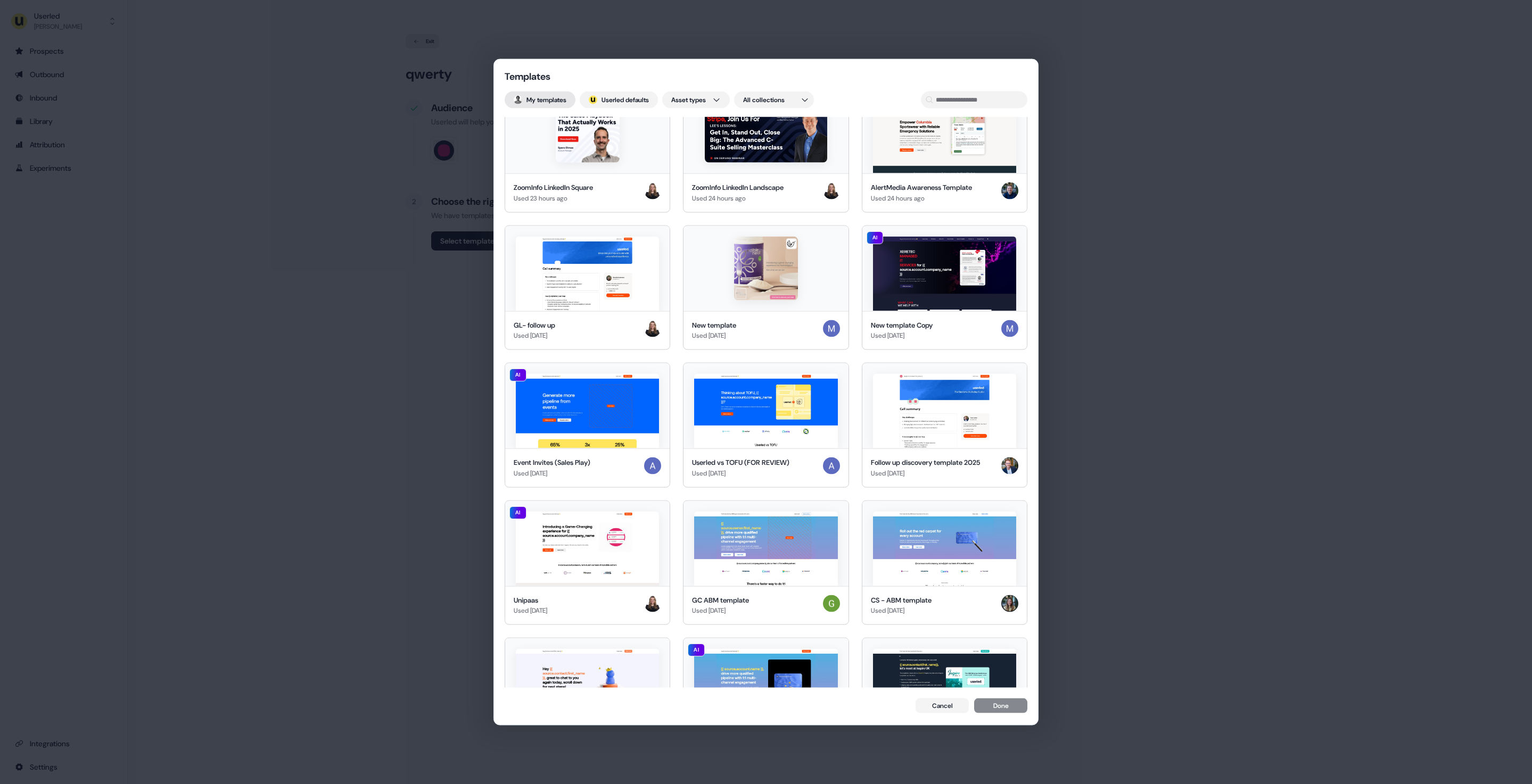
click at [542, 94] on button "My templates" at bounding box center [540, 99] width 71 height 17
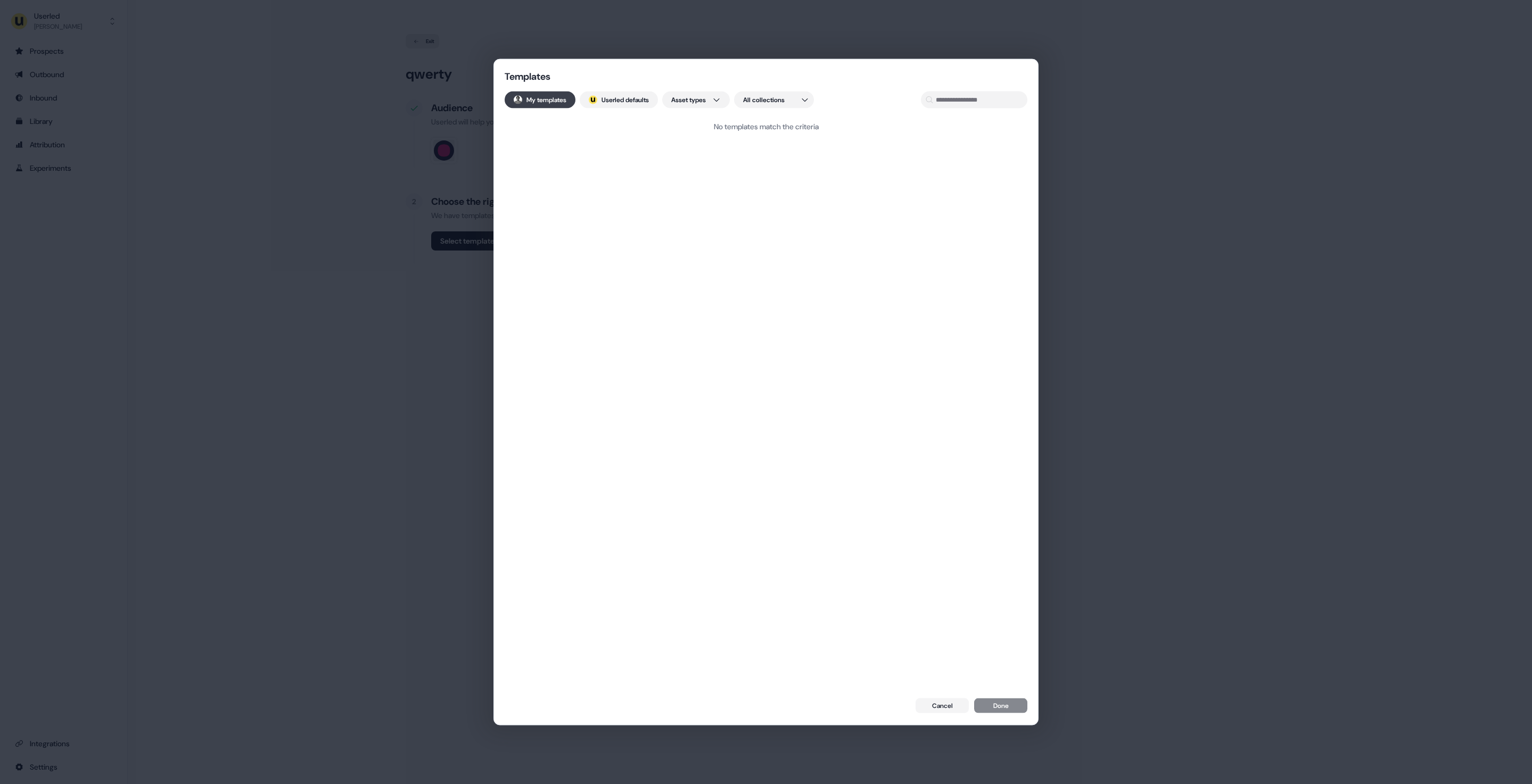
scroll to position [0, 0]
click at [549, 97] on button "My templates" at bounding box center [540, 99] width 71 height 17
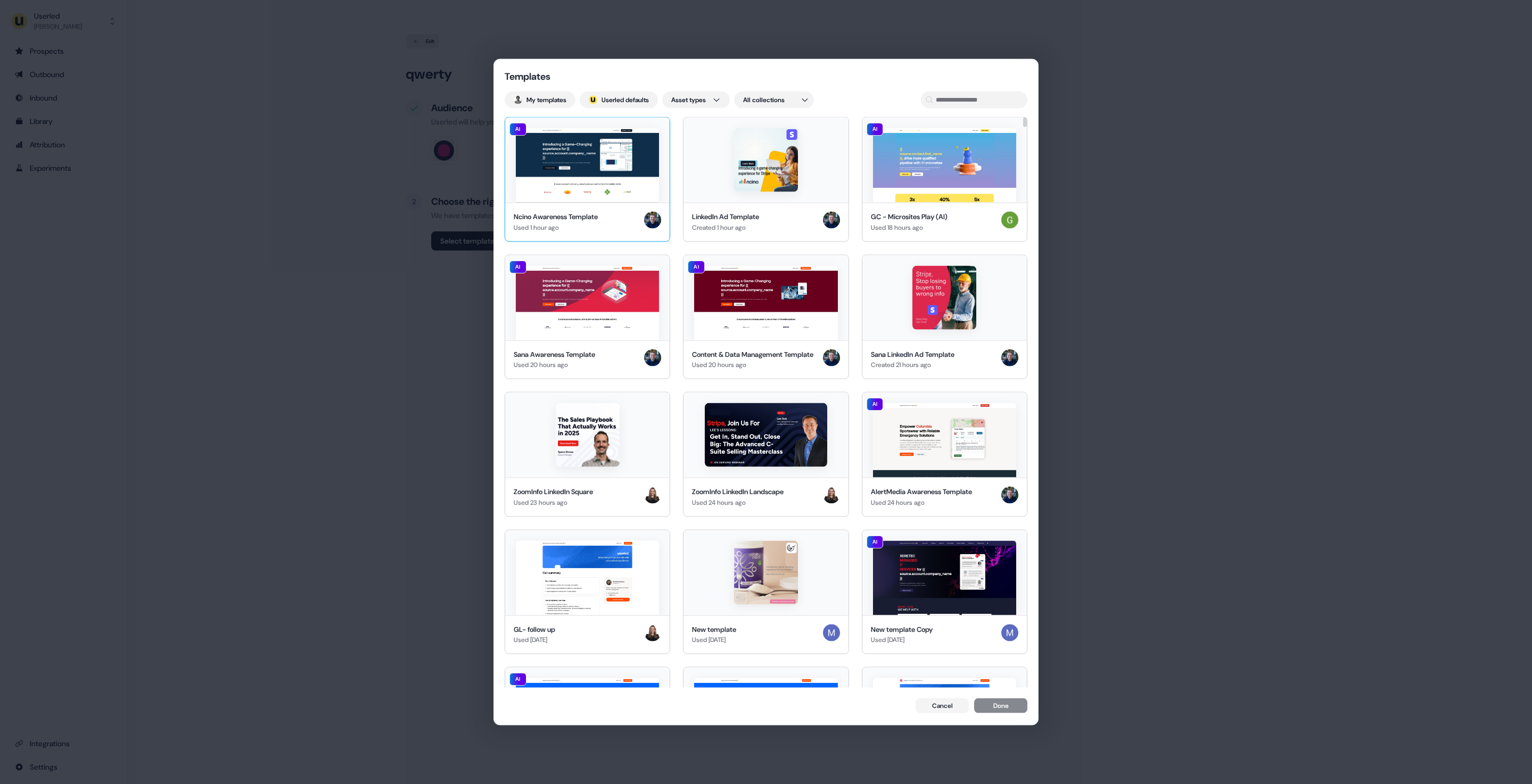
click at [587, 154] on img at bounding box center [588, 165] width 143 height 75
drag, startPoint x: 1023, startPoint y: 201, endPoint x: 1022, endPoint y: 101, distance: 100.0
click at [1023, 117] on div at bounding box center [1024, 122] width 4 height 9
click at [965, 100] on input at bounding box center [973, 99] width 107 height 17
click at [946, 708] on button "Cancel" at bounding box center [941, 706] width 53 height 15
